Goal: Book appointment/travel/reservation

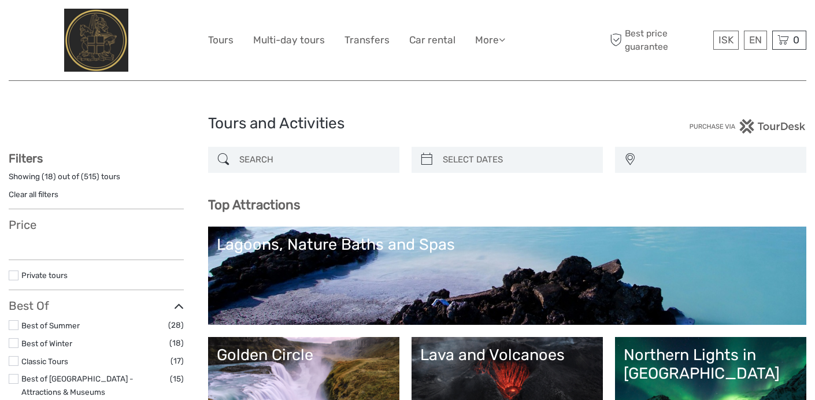
select select
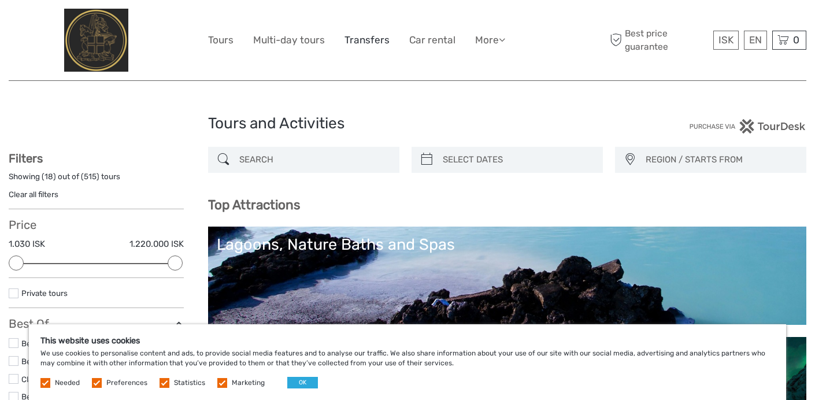
click at [366, 39] on link "Transfers" at bounding box center [366, 40] width 45 height 17
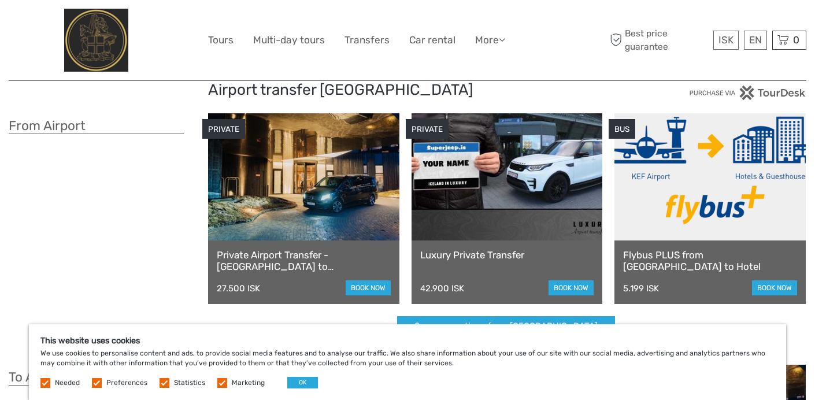
scroll to position [35, 0]
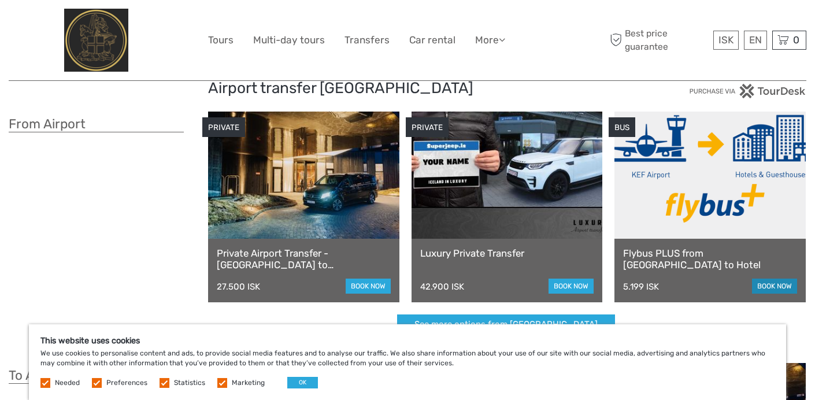
click at [771, 284] on link "book now" at bounding box center [774, 285] width 45 height 15
